Goal: Transaction & Acquisition: Purchase product/service

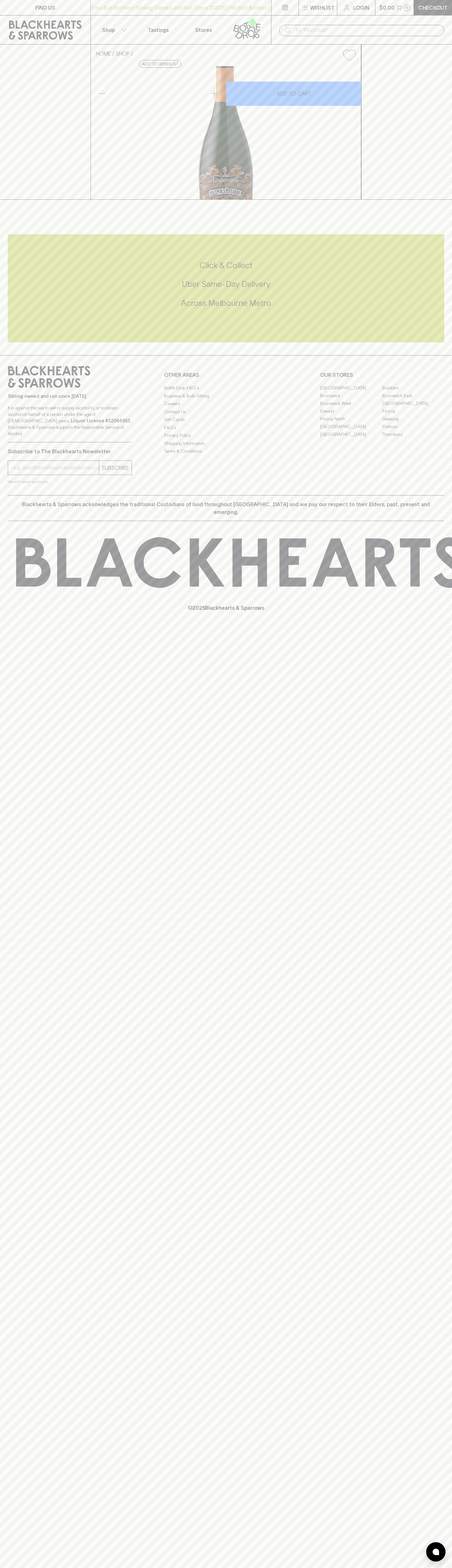
click at [270, 24] on link at bounding box center [249, 29] width 45 height 29
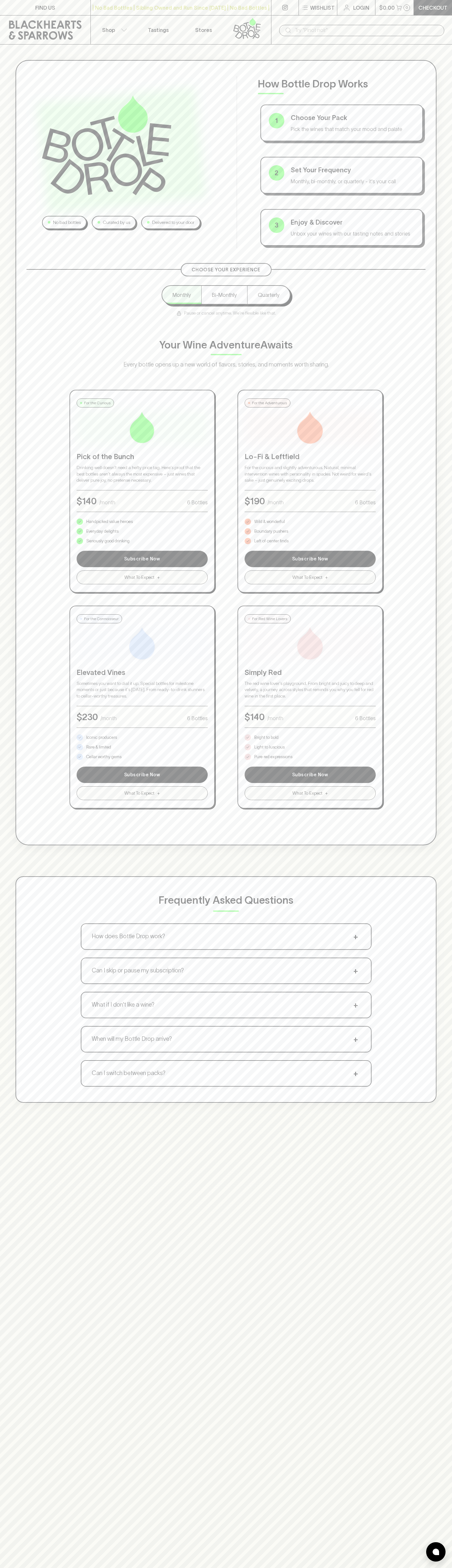
click at [424, 755] on div "No bad bottles Curated by us Delivered to your door How Bottle Drop Works 1 Cho…" at bounding box center [225, 453] width 421 height 785
click at [336, 1567] on html "FIND US | No Bad Bottles | Sibling Owned and Run Since 2006 | No Bad Bottles | …" at bounding box center [226, 1013] width 452 height 2027
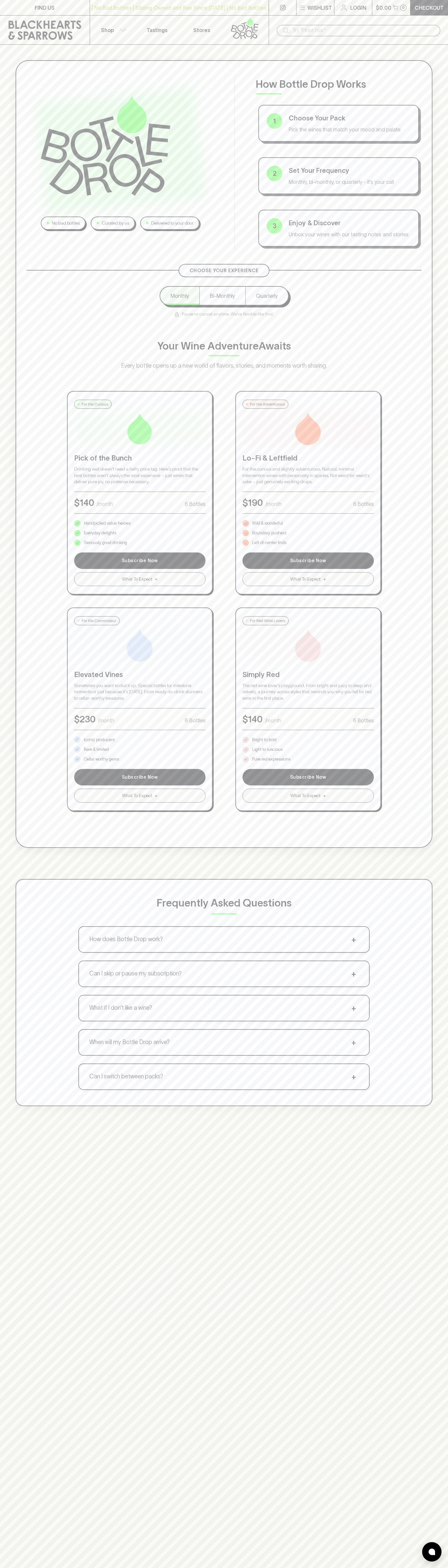
click at [6, 410] on div "No bad bottles Curated by us Delivered to your door How Bottle Drop Works 1 Cho…" at bounding box center [224, 583] width 448 height 1077
